Goal: Task Accomplishment & Management: Manage account settings

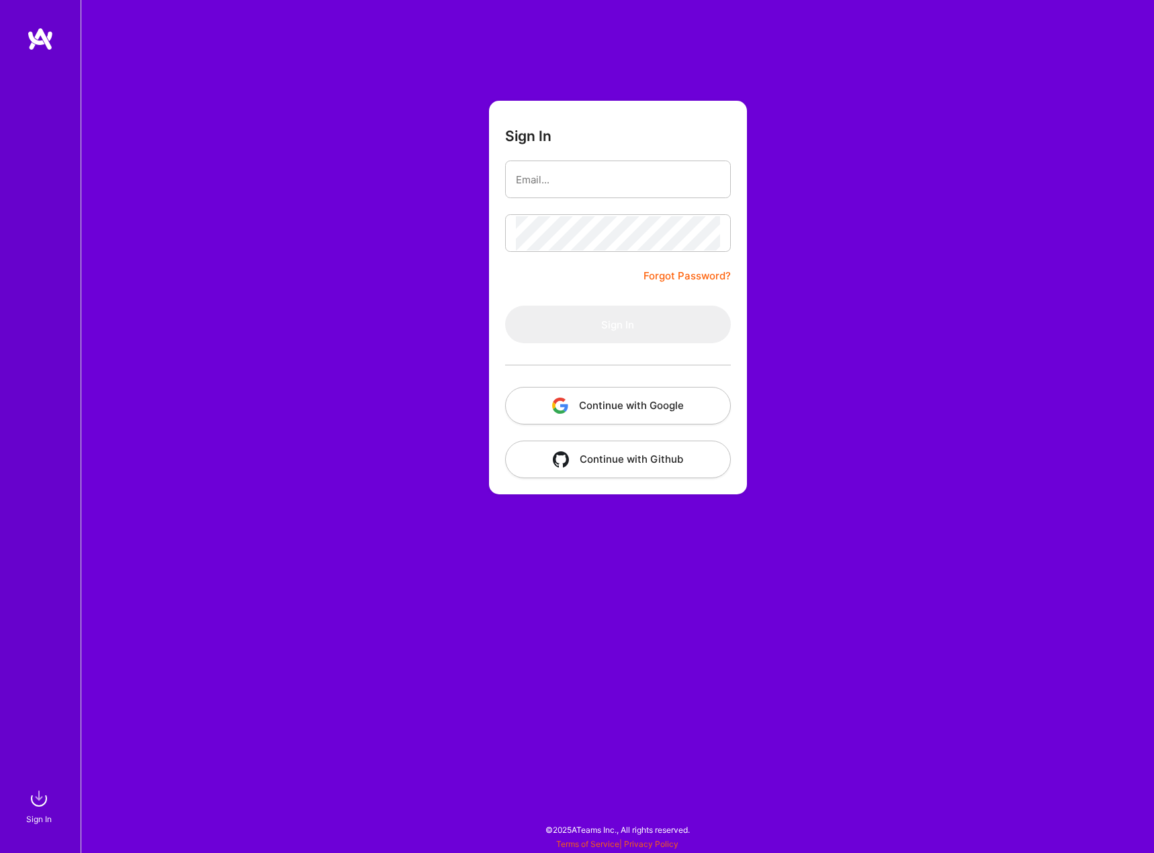
click at [610, 408] on button "Continue with Google" at bounding box center [618, 406] width 226 height 38
click at [620, 405] on button "Continue with Google" at bounding box center [618, 406] width 226 height 38
click at [573, 178] on input "email" at bounding box center [618, 180] width 204 height 34
type input "[EMAIL_ADDRESS][DOMAIN_NAME]"
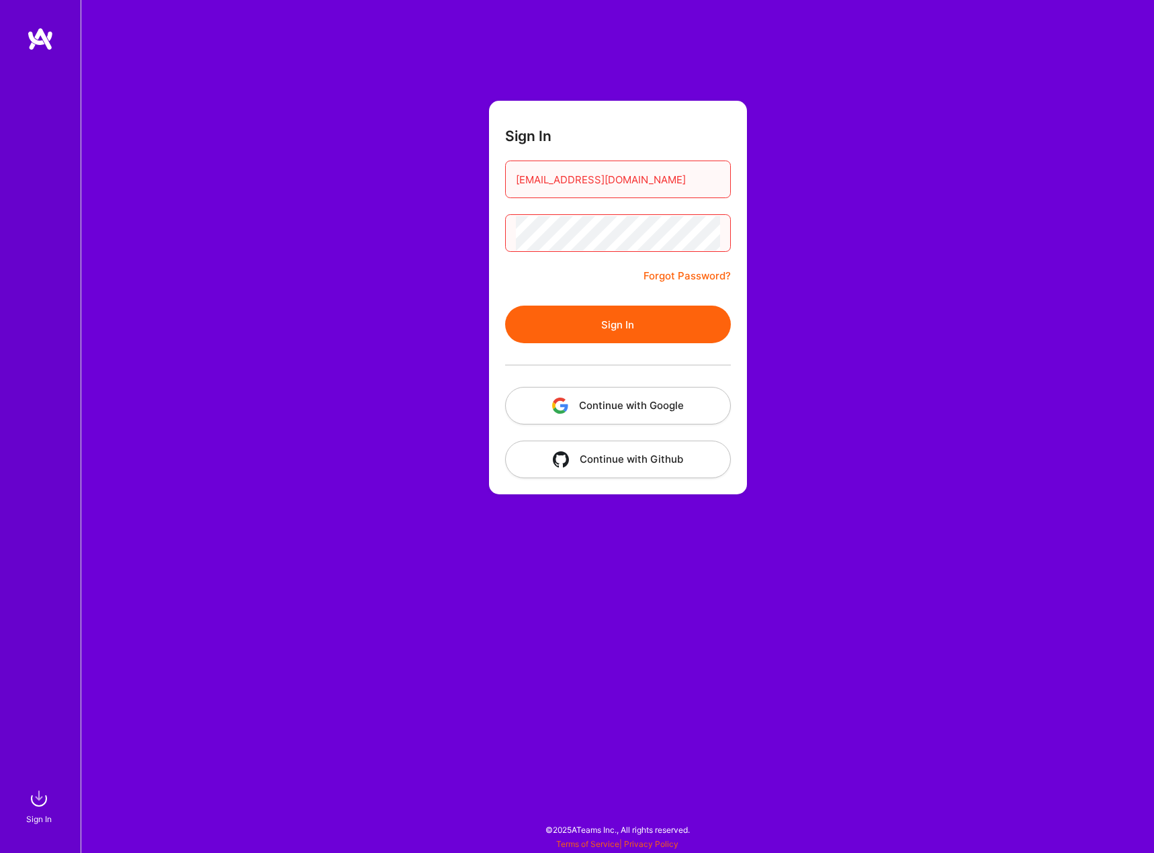
click at [617, 334] on button "Sign In" at bounding box center [618, 325] width 226 height 38
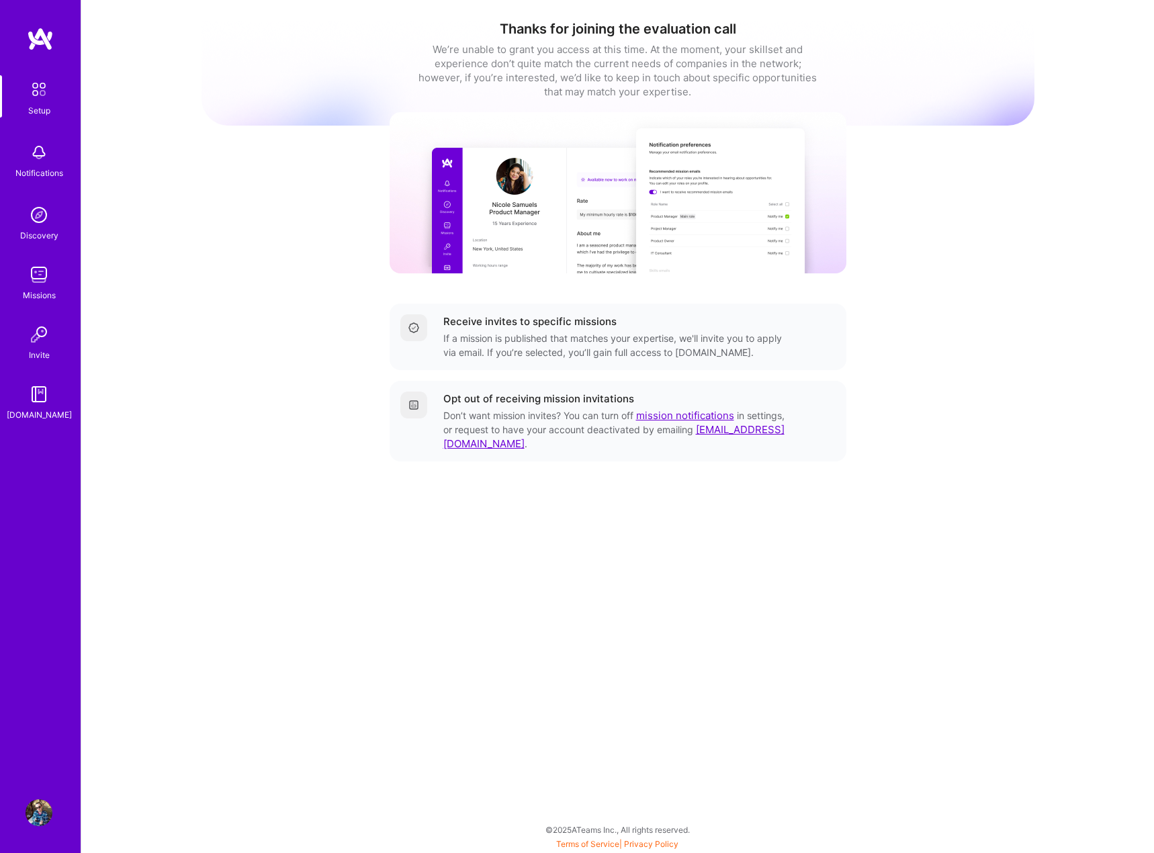
click at [40, 810] on img at bounding box center [39, 812] width 27 height 27
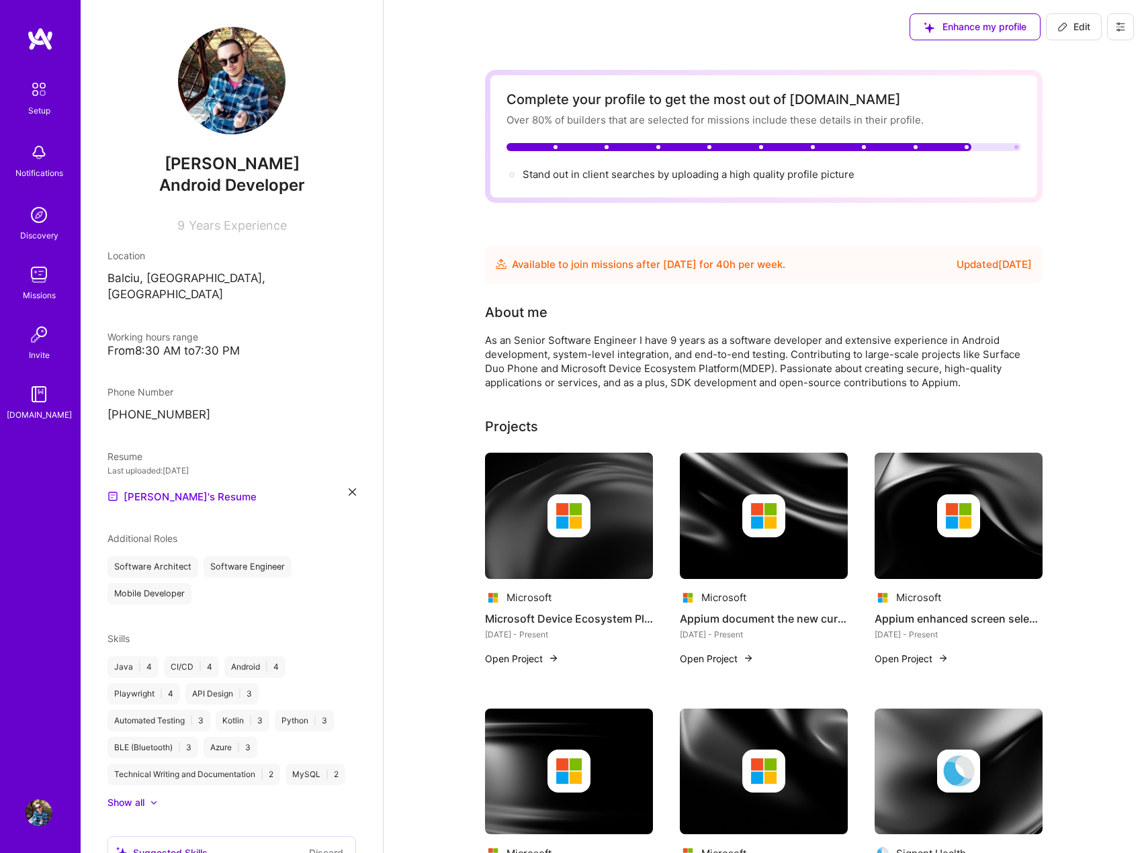
drag, startPoint x: 1071, startPoint y: 30, endPoint x: 1071, endPoint y: 38, distance: 8.7
click at [1071, 30] on span "Edit" at bounding box center [1073, 26] width 33 height 13
select select "RO"
select select "Future Date"
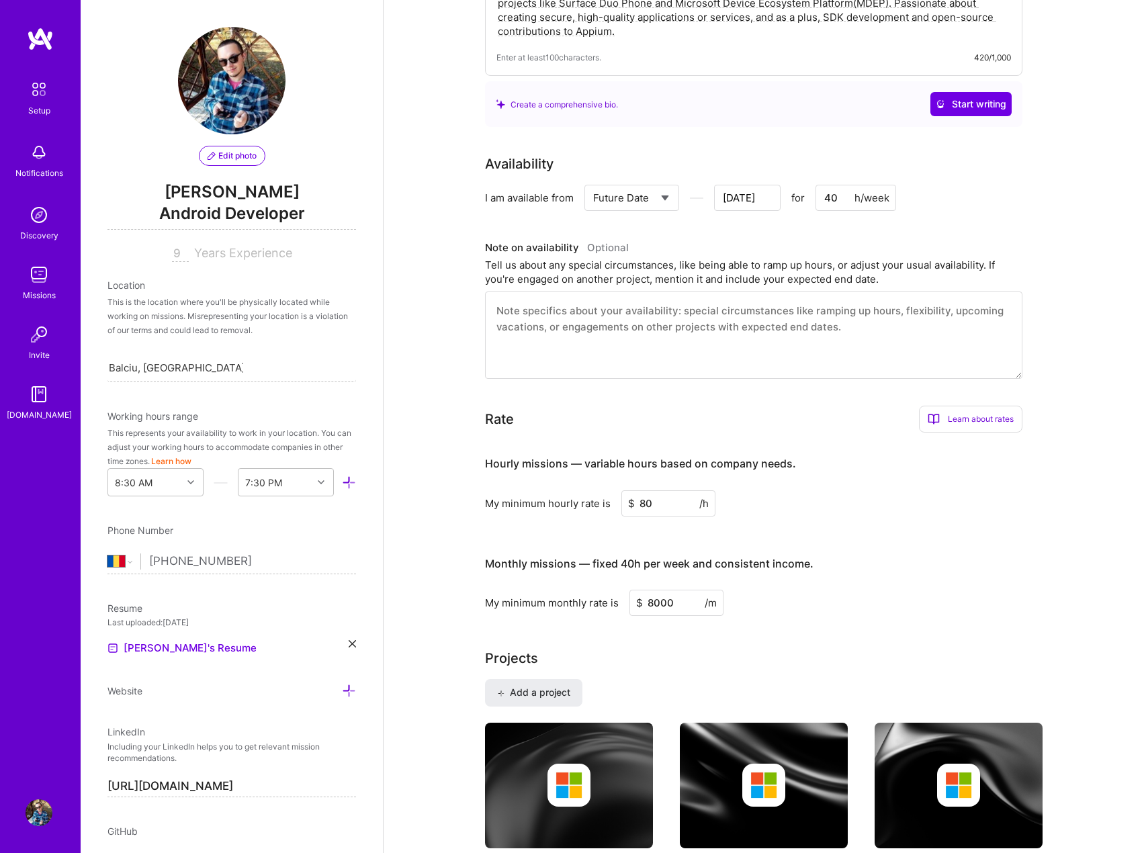
scroll to position [403, 0]
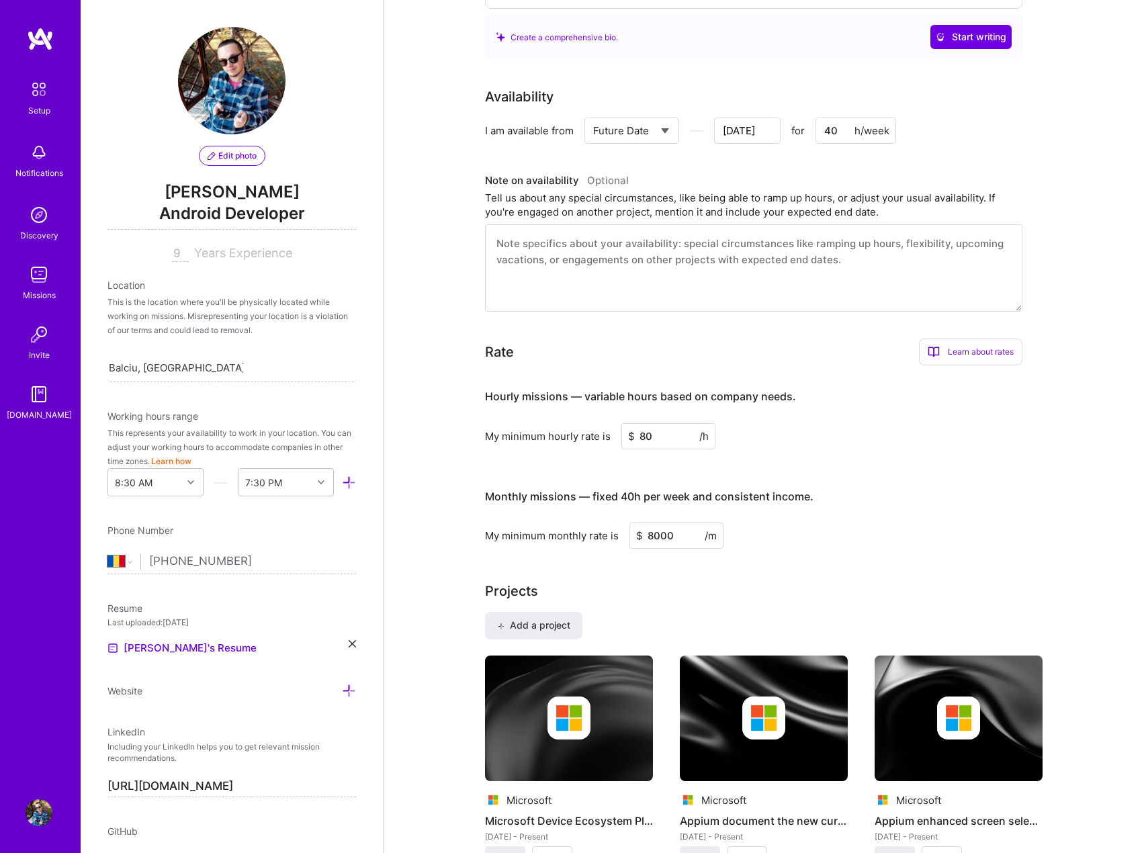
click at [644, 440] on input "80" at bounding box center [668, 436] width 94 height 26
click at [658, 434] on input "80" at bounding box center [668, 436] width 94 height 26
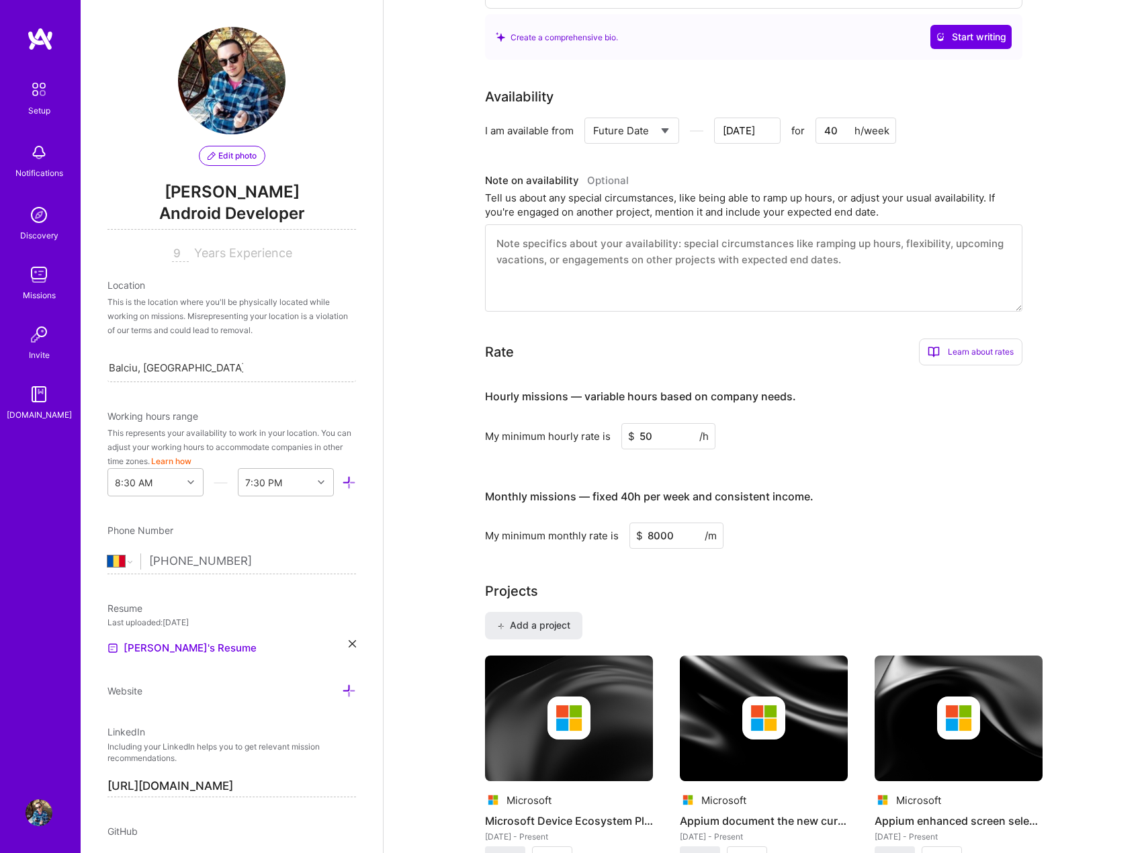
type input "50"
drag, startPoint x: 675, startPoint y: 529, endPoint x: 606, endPoint y: 529, distance: 68.5
click at [606, 529] on div "My minimum monthly rate is $ 8000 /m" at bounding box center [753, 536] width 537 height 26
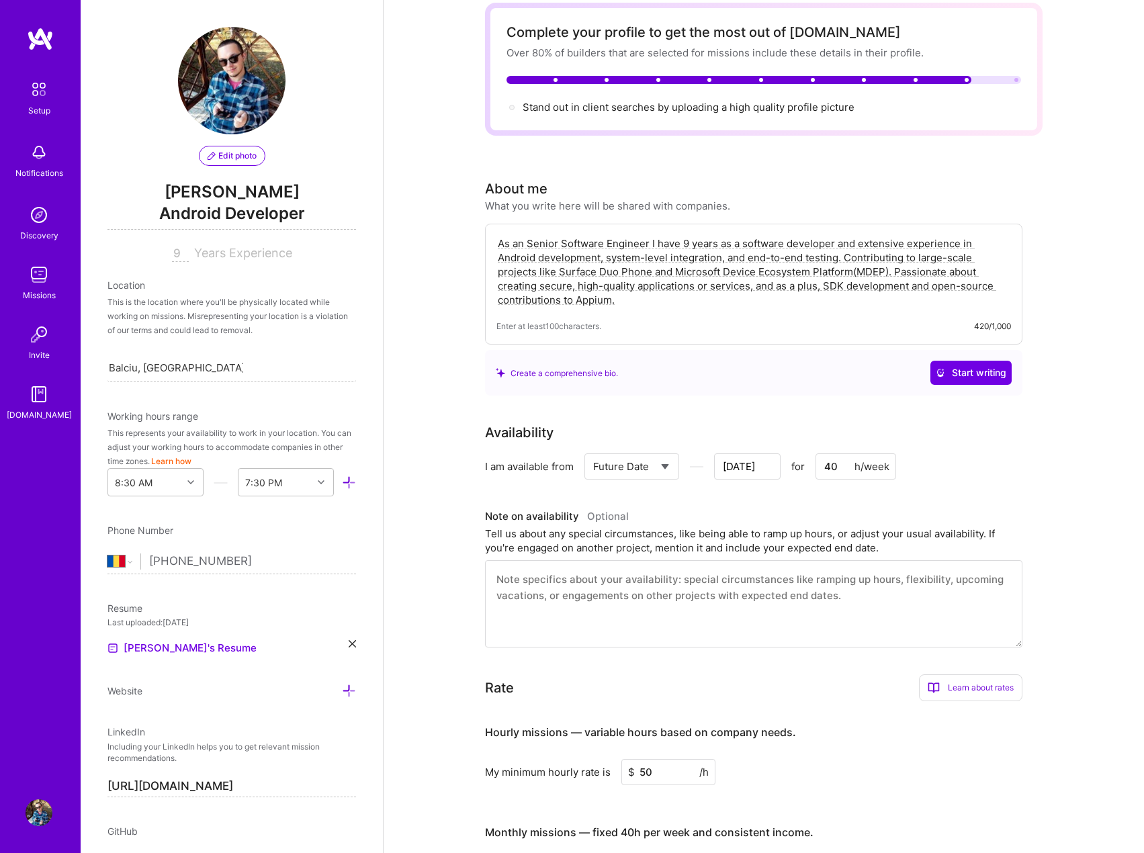
scroll to position [0, 0]
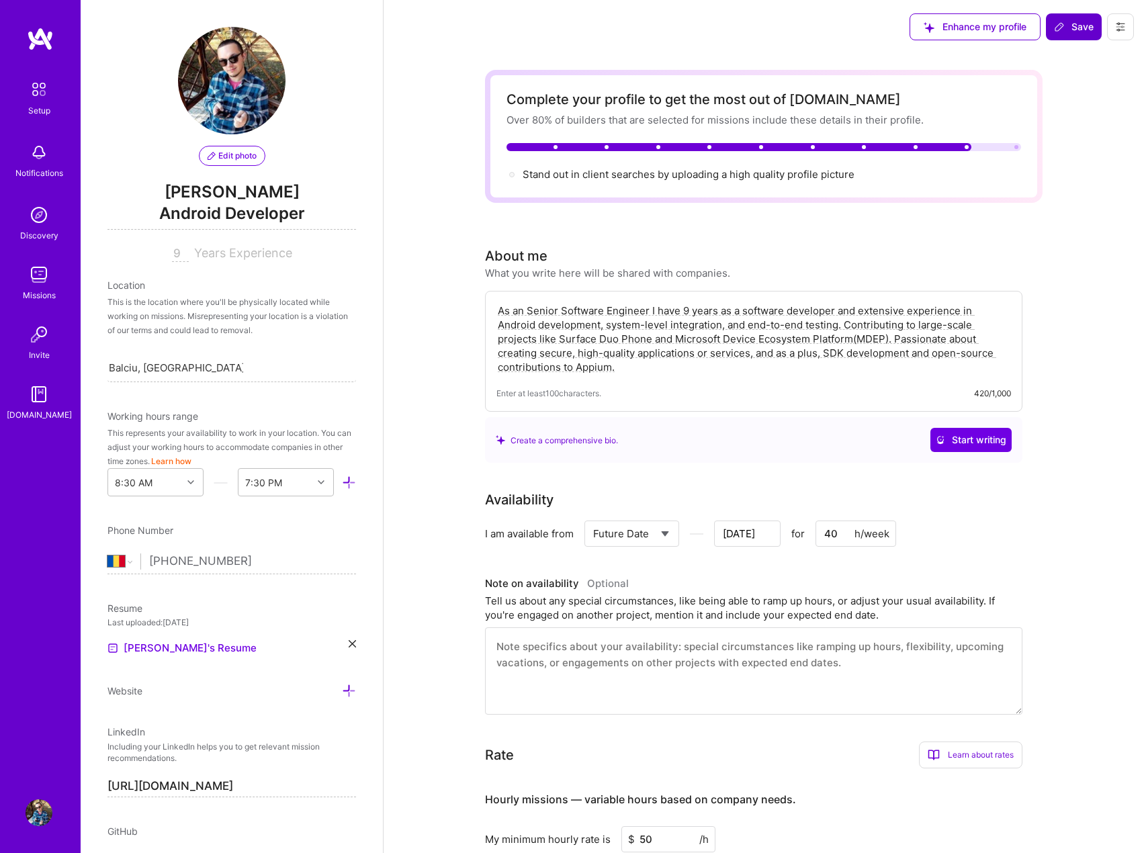
type input "6500"
click at [1061, 27] on icon at bounding box center [1059, 26] width 11 height 11
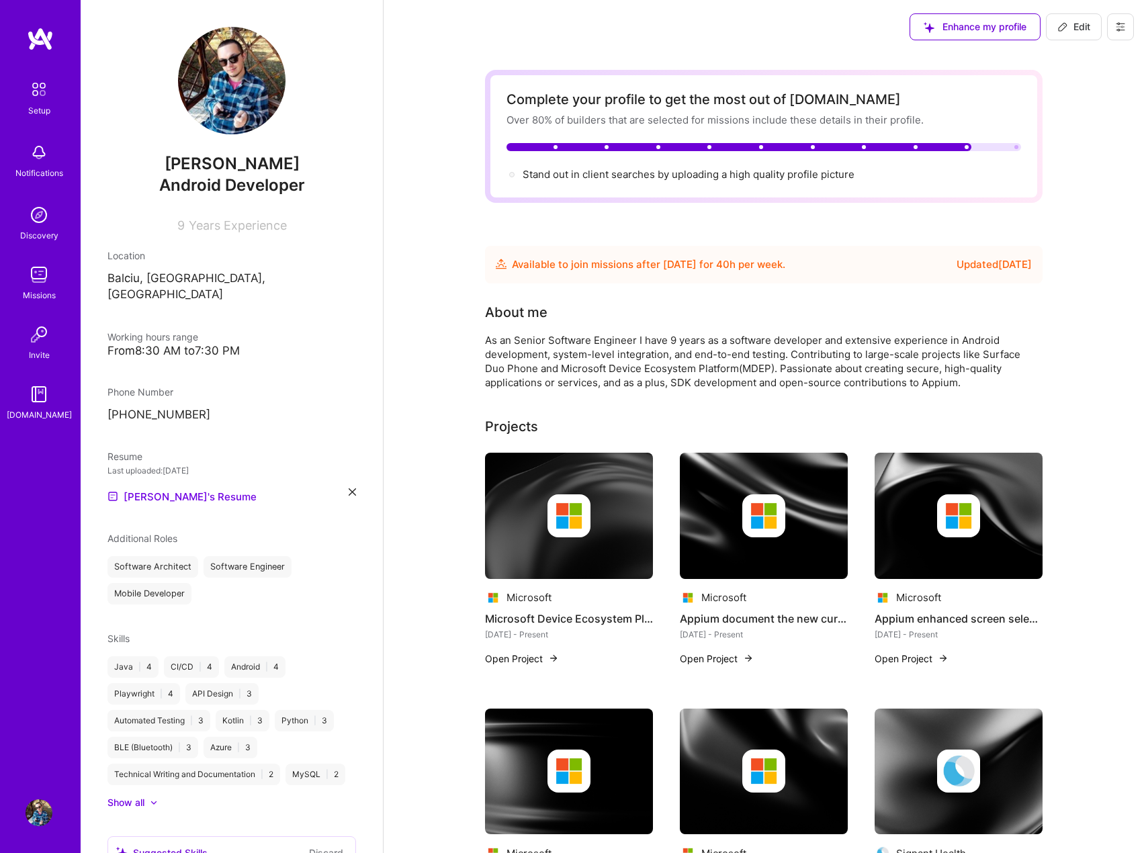
click at [613, 161] on div "Complete your profile to get the most out of [DOMAIN_NAME] Over 80% of builders…" at bounding box center [763, 136] width 514 height 90
click at [999, 263] on div "Updated [DATE]" at bounding box center [993, 265] width 75 height 16
click at [1079, 32] on span "Edit" at bounding box center [1073, 26] width 33 height 13
select select "RO"
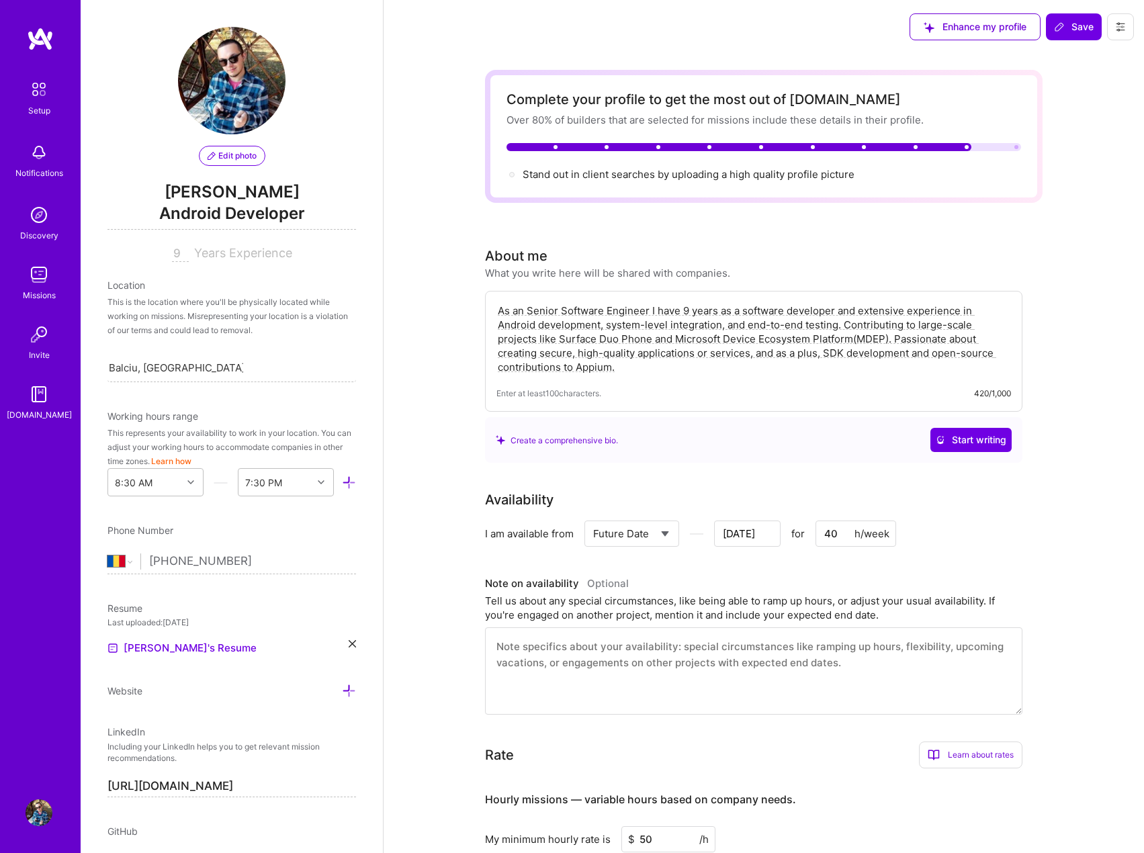
click at [656, 529] on select "Select... Right Now Future Date Not Available" at bounding box center [631, 533] width 77 height 34
select select "Right Now"
click at [593, 516] on select "Select... Right Now Future Date Not Available" at bounding box center [631, 533] width 77 height 34
click at [1083, 35] on button "Save" at bounding box center [1074, 26] width 56 height 27
click at [1078, 29] on span "Save" at bounding box center [1074, 26] width 40 height 13
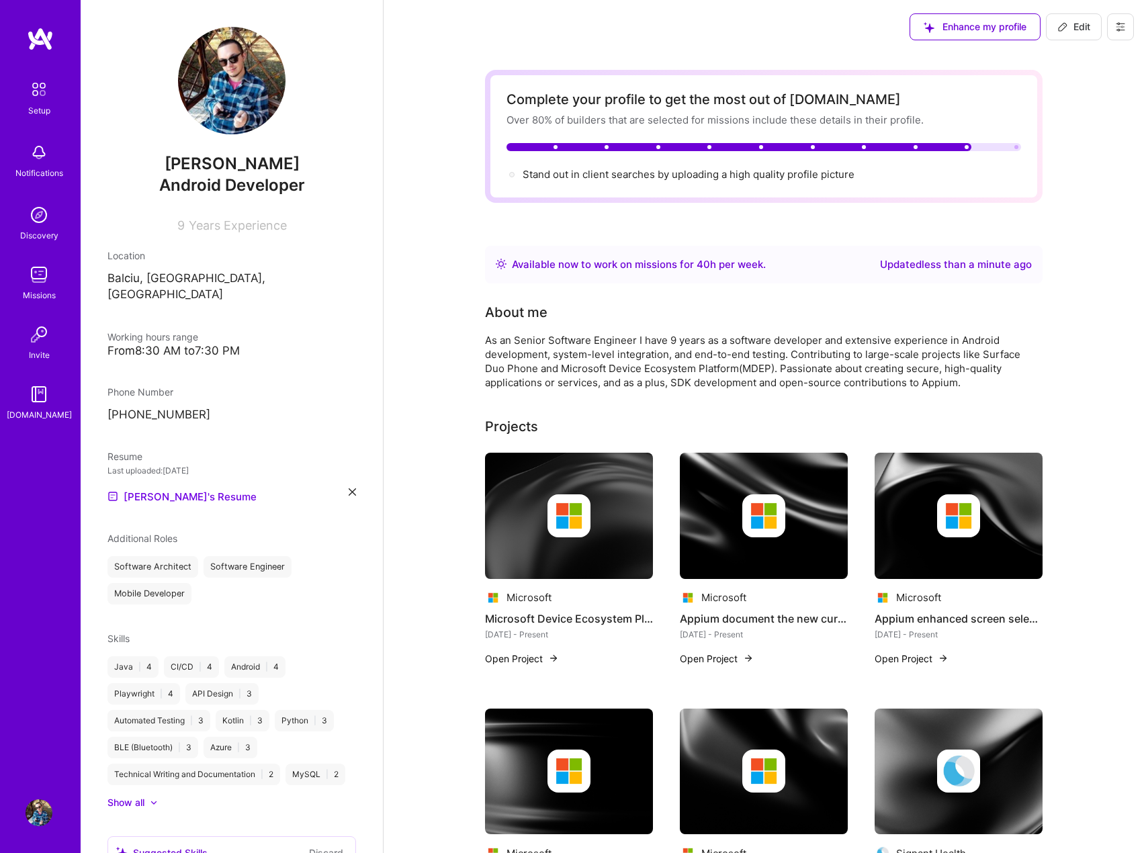
click at [1013, 148] on div at bounding box center [763, 147] width 514 height 8
click at [845, 169] on div "Stand out in client searches by uploading a high quality profile picture" at bounding box center [689, 174] width 332 height 14
click at [240, 93] on img at bounding box center [231, 80] width 107 height 107
click at [1067, 25] on icon at bounding box center [1062, 26] width 11 height 11
select select "RO"
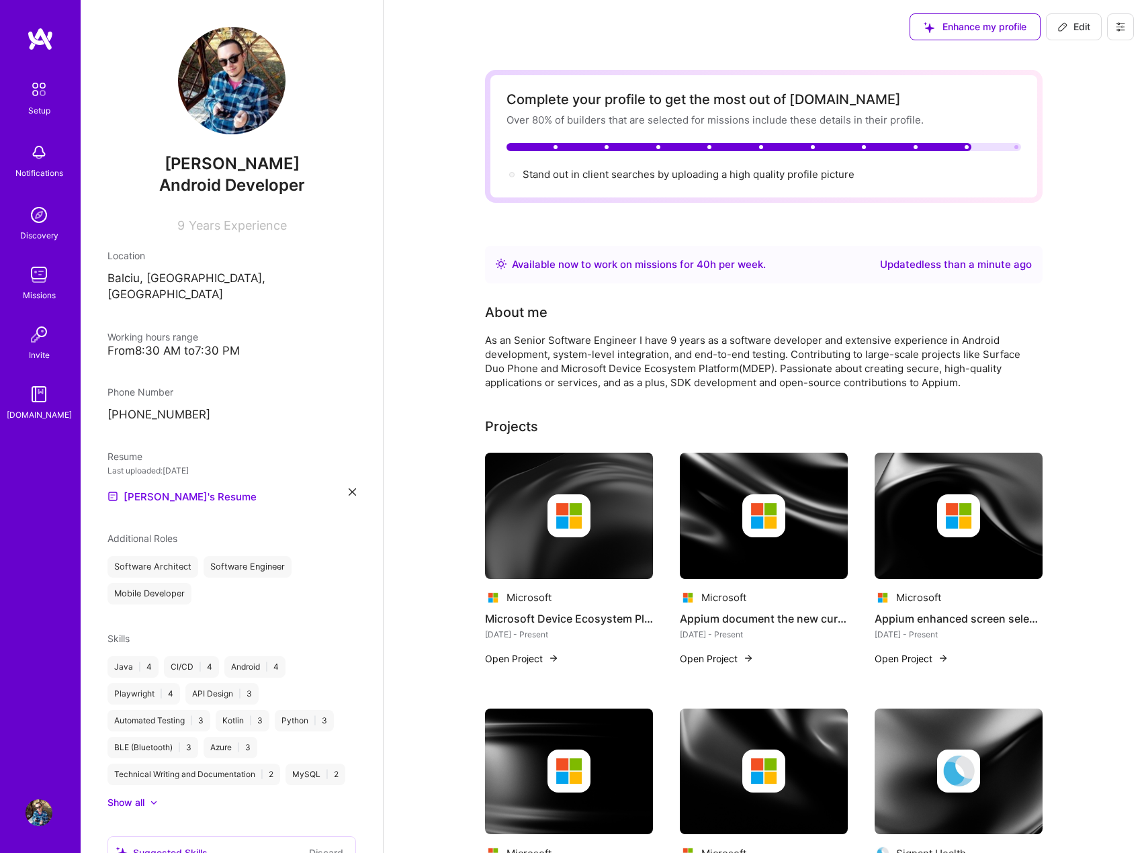
select select "Right Now"
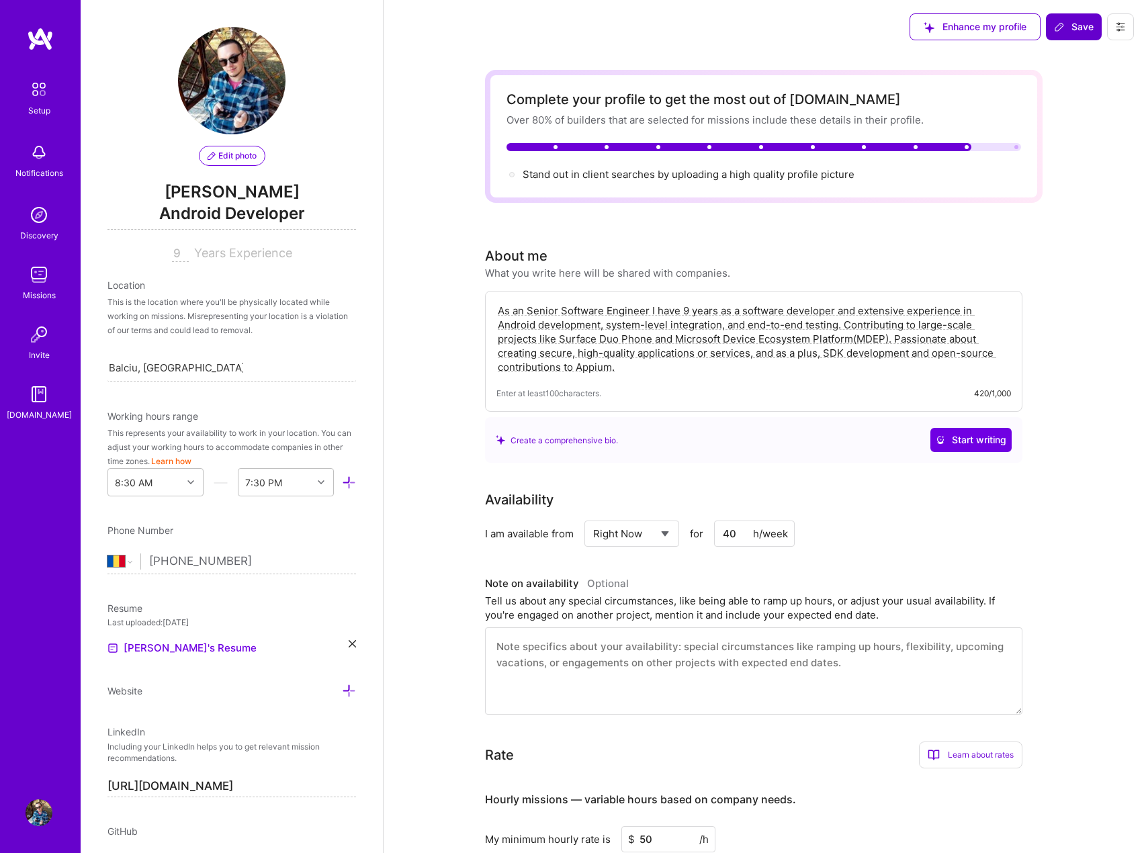
click at [238, 157] on span "Edit photo" at bounding box center [232, 156] width 49 height 12
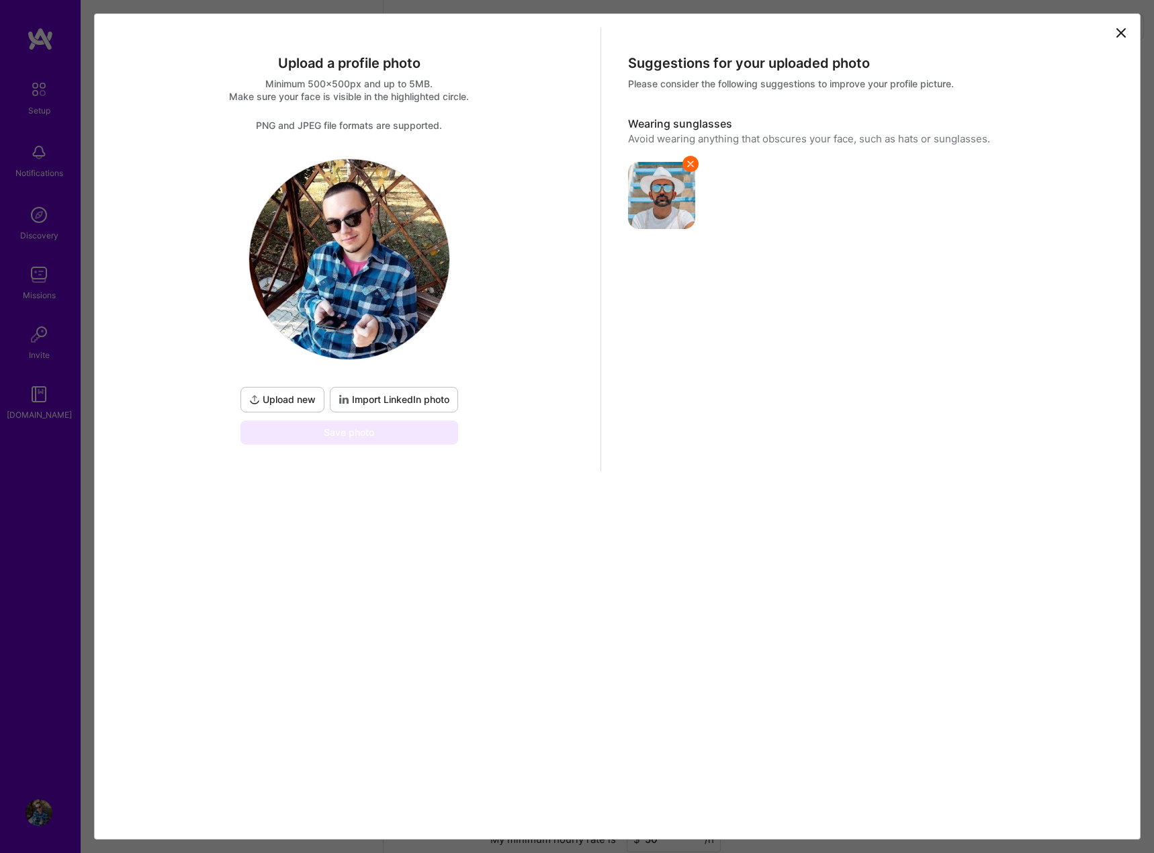
click at [298, 404] on span "Upload new" at bounding box center [282, 399] width 66 height 13
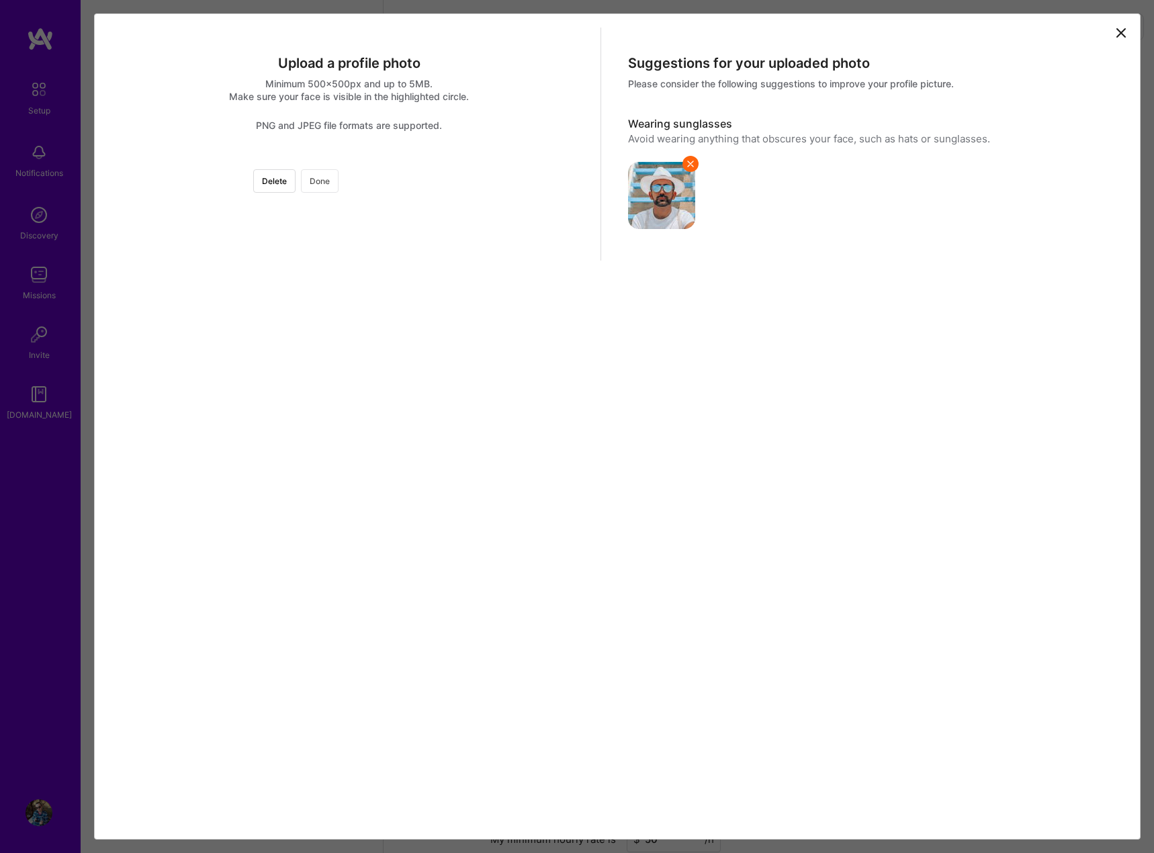
click at [339, 179] on button "Done" at bounding box center [320, 181] width 38 height 24
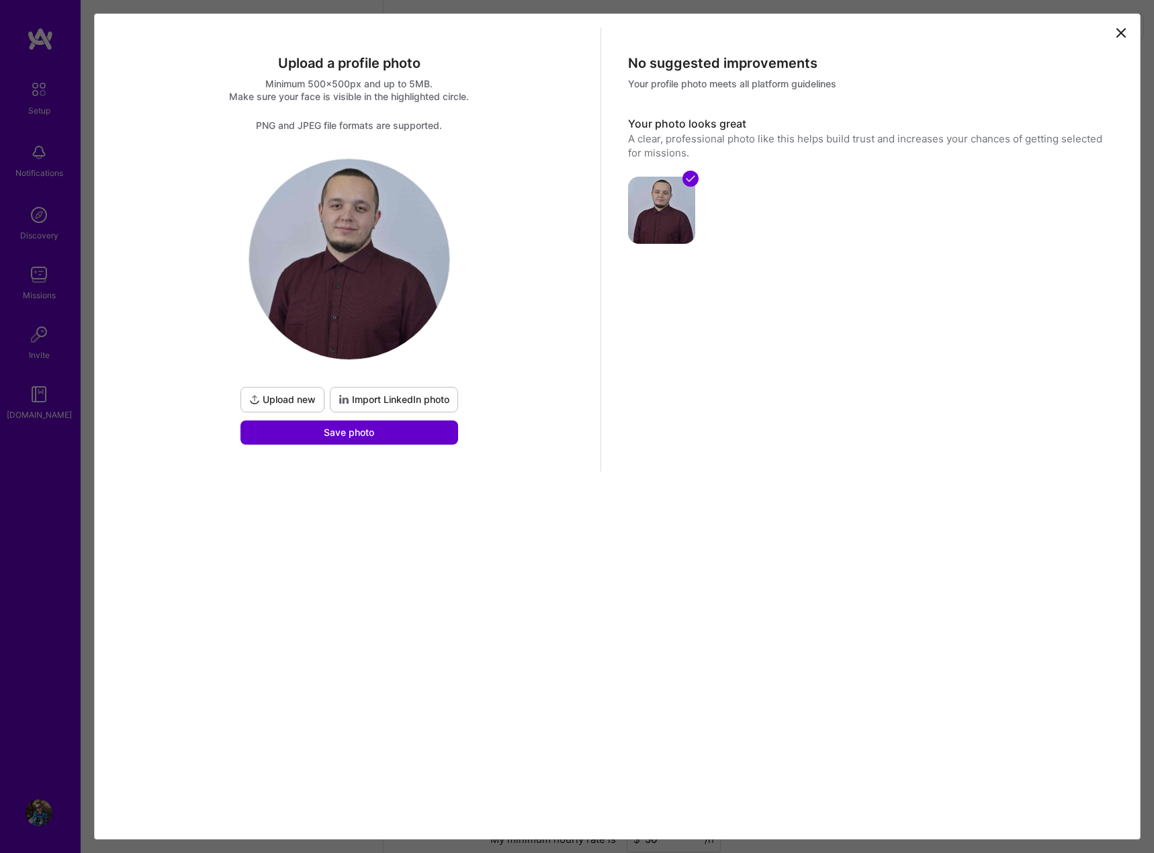
click at [446, 438] on button "Save photo" at bounding box center [349, 432] width 218 height 24
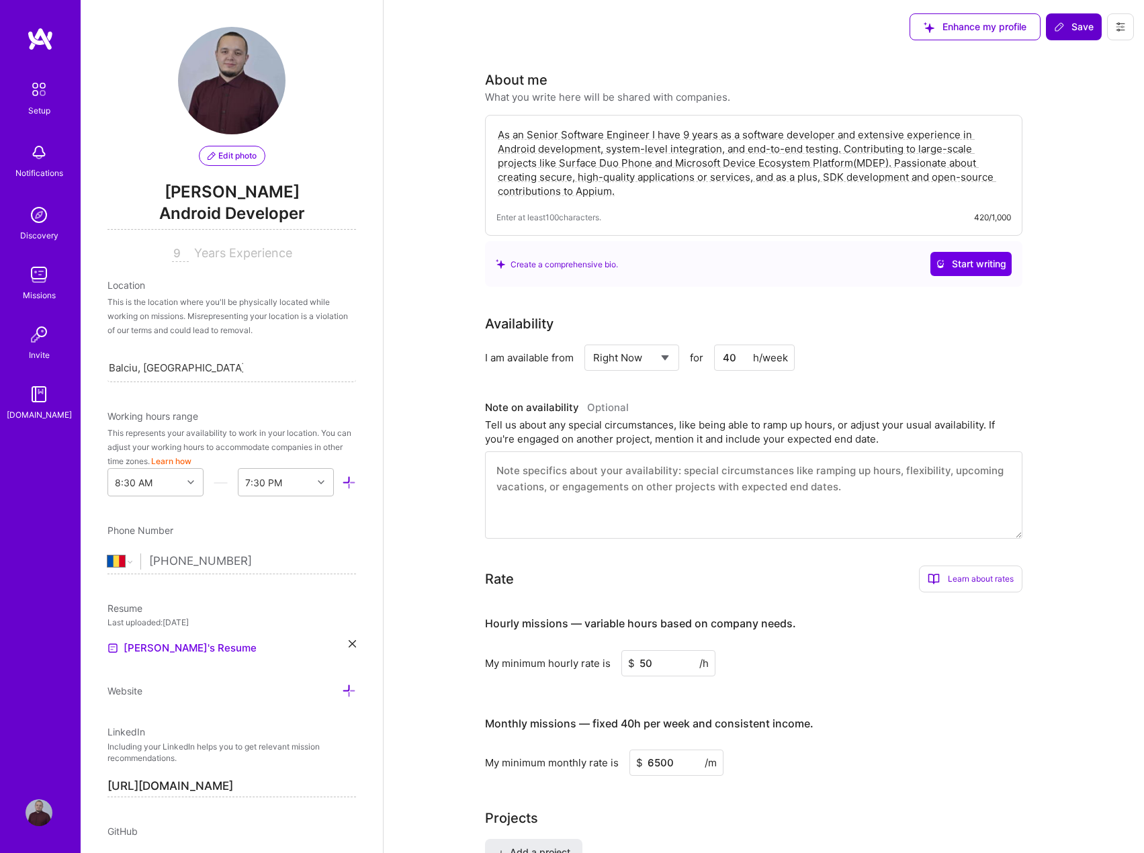
click at [1079, 29] on span "Save" at bounding box center [1074, 26] width 40 height 13
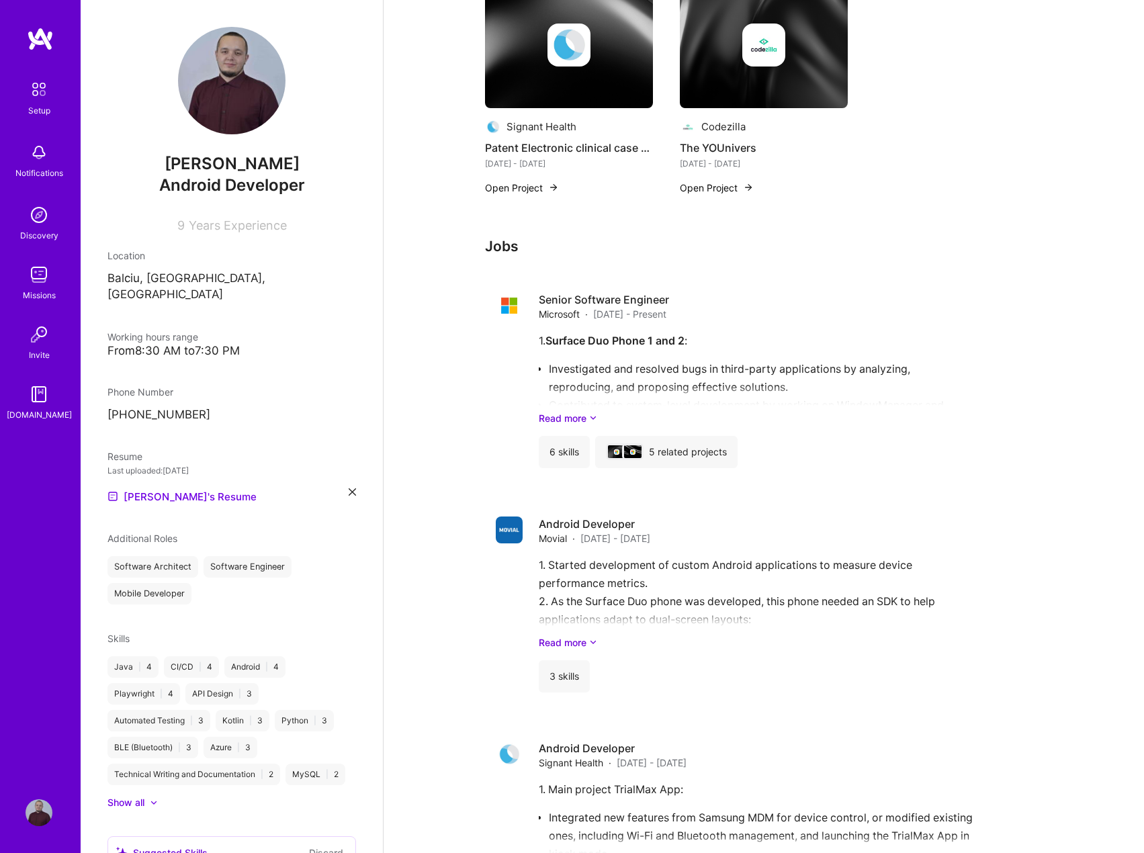
scroll to position [873, 0]
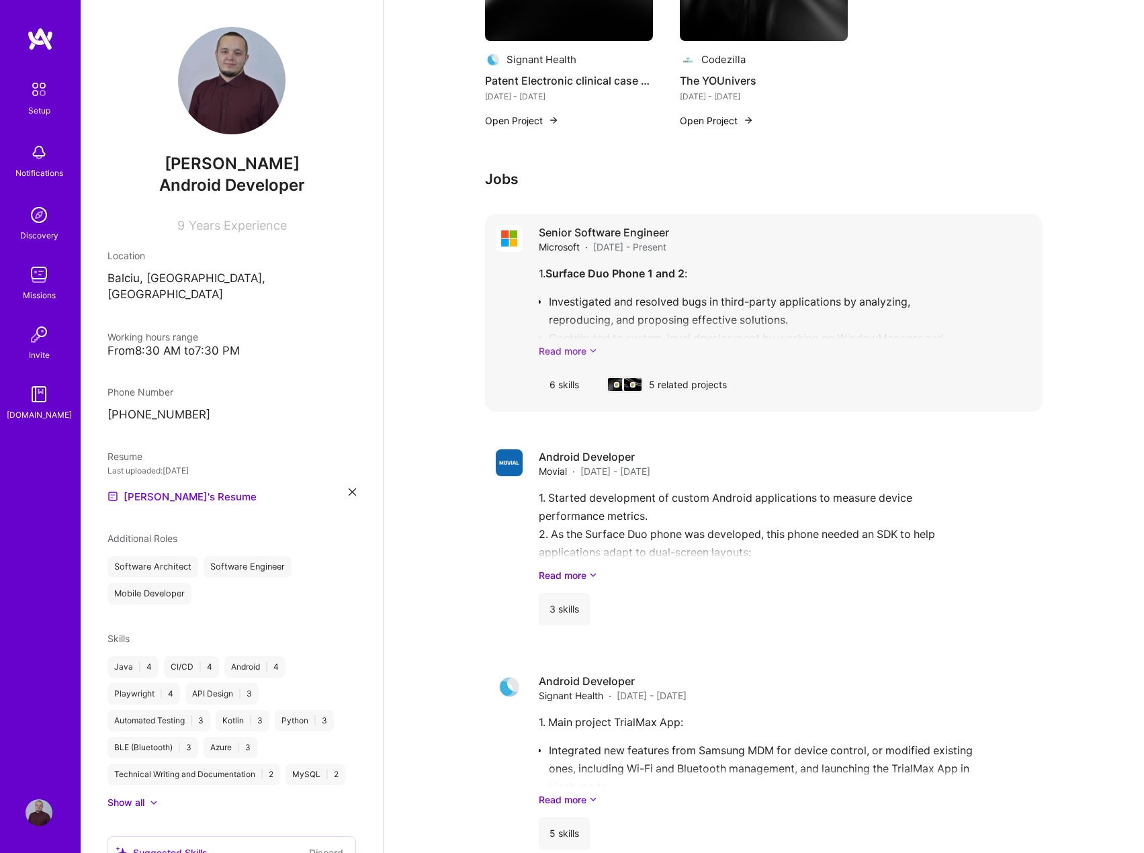
click at [573, 347] on link "Read more" at bounding box center [785, 351] width 493 height 14
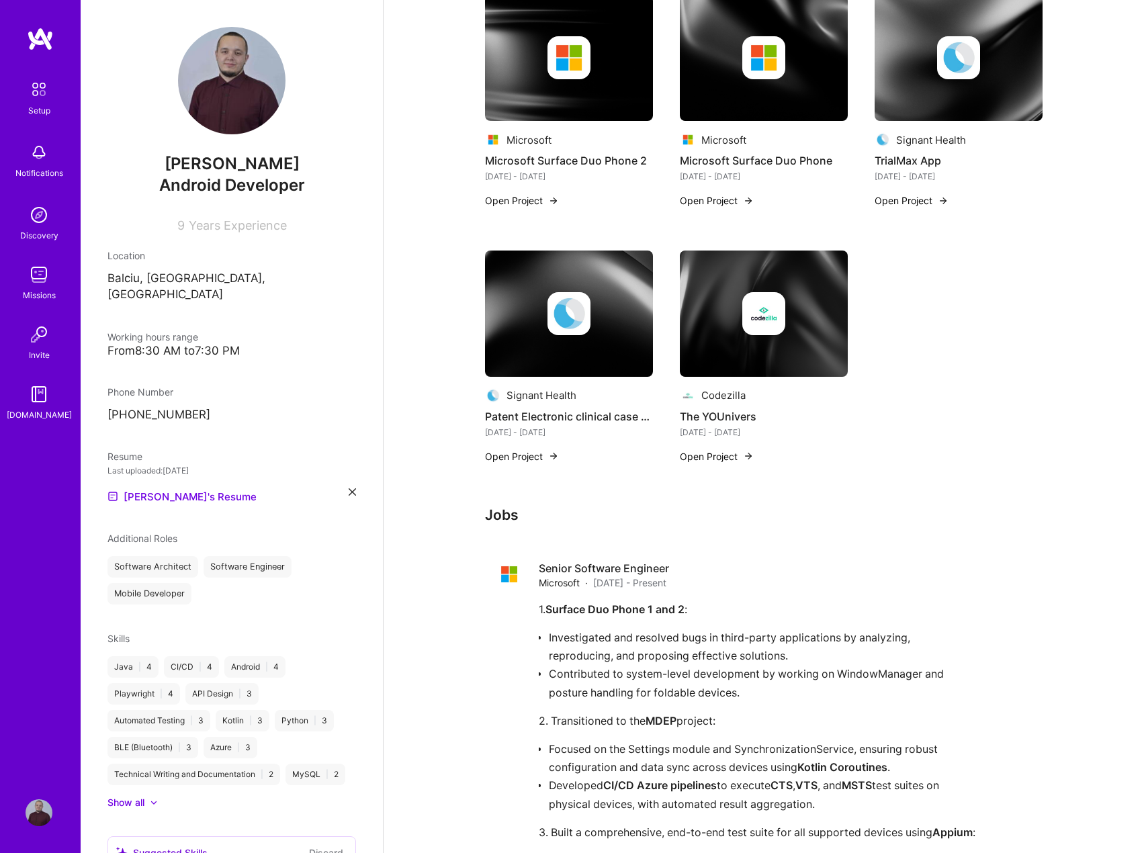
scroll to position [403, 0]
